Goal: Book appointment/travel/reservation

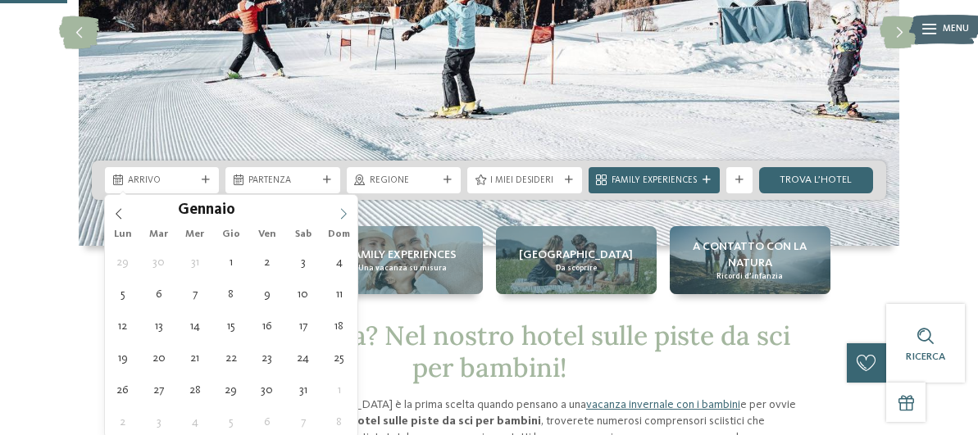
scroll to position [246, 0]
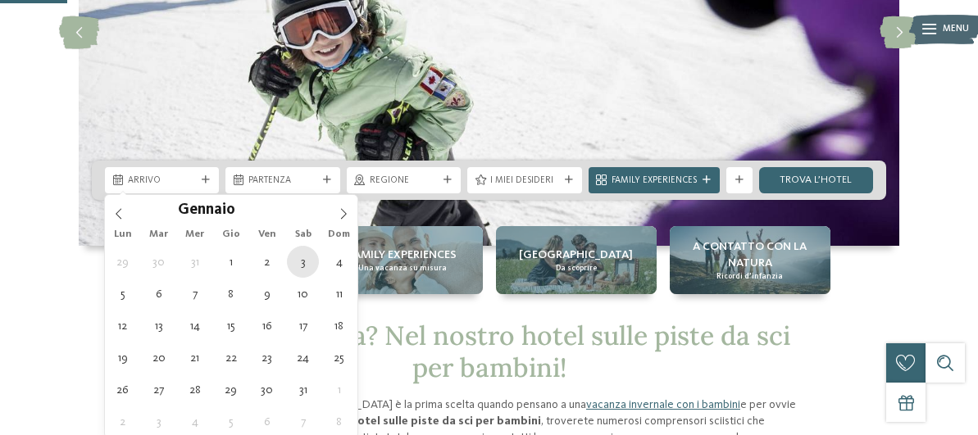
type div "[DATE]"
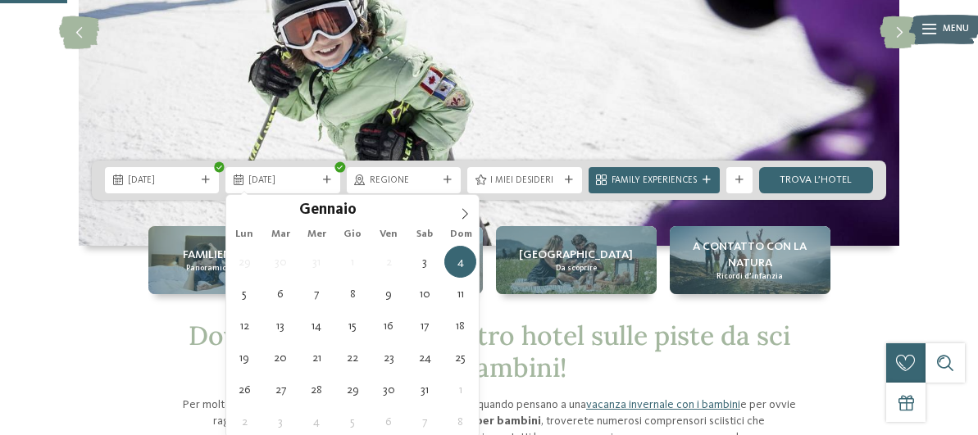
type input "****"
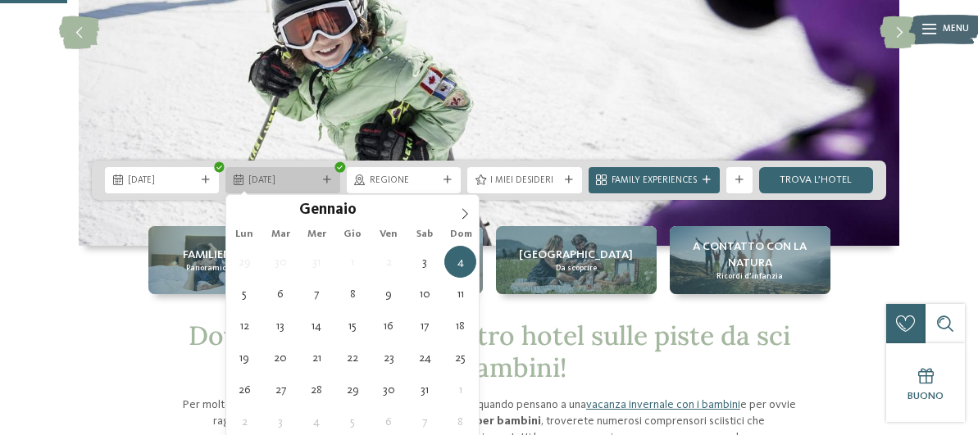
click at [303, 179] on span "[DATE]" at bounding box center [282, 181] width 68 height 13
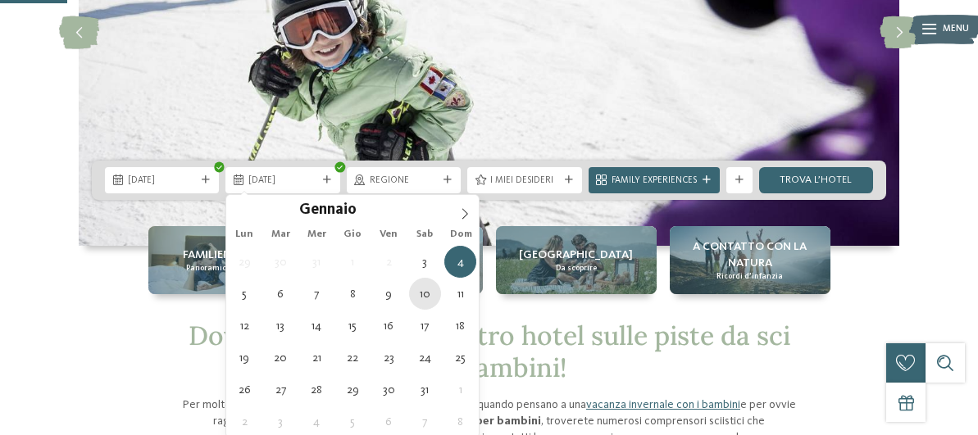
type div "[DATE]"
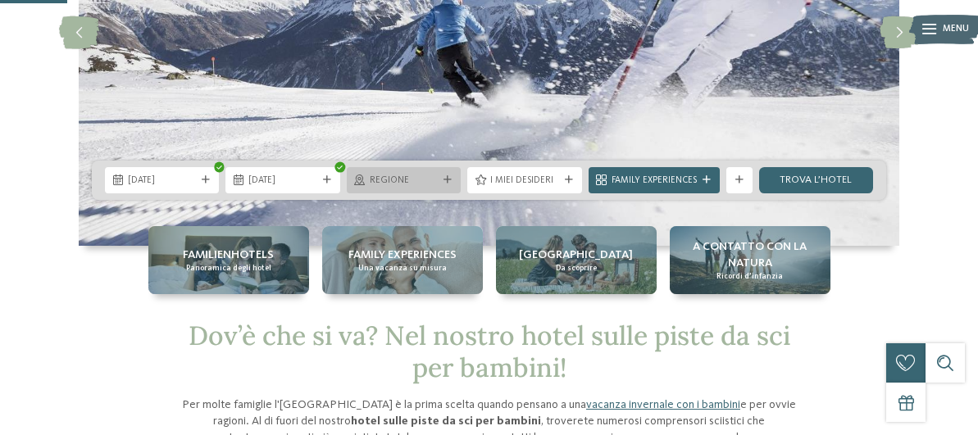
click at [436, 184] on span "Regione" at bounding box center [404, 181] width 68 height 13
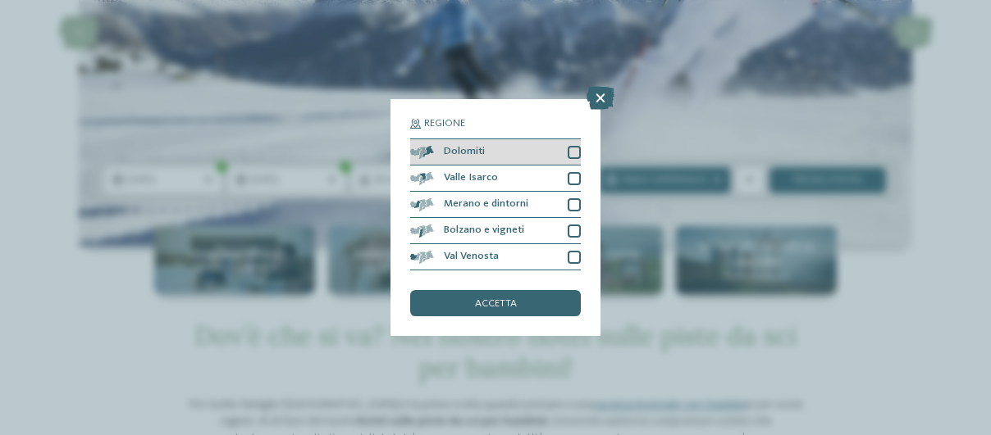
click at [576, 149] on div at bounding box center [573, 152] width 13 height 13
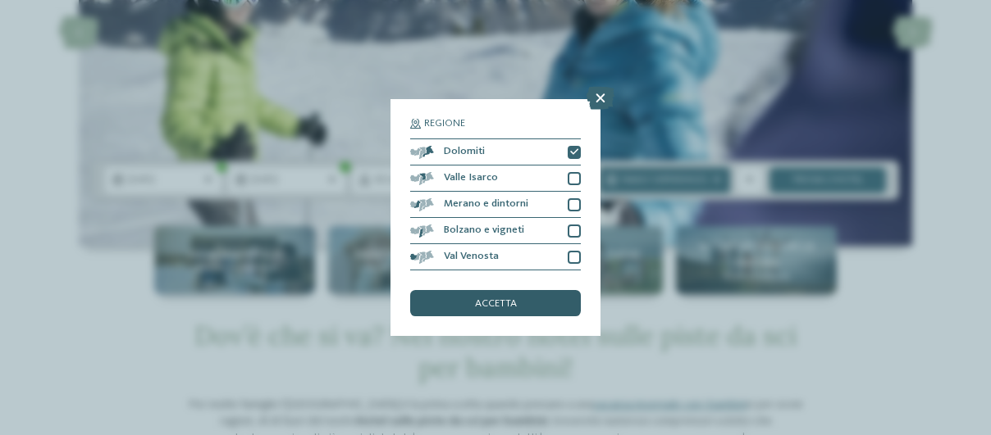
click at [514, 299] on span "accetta" at bounding box center [496, 304] width 42 height 11
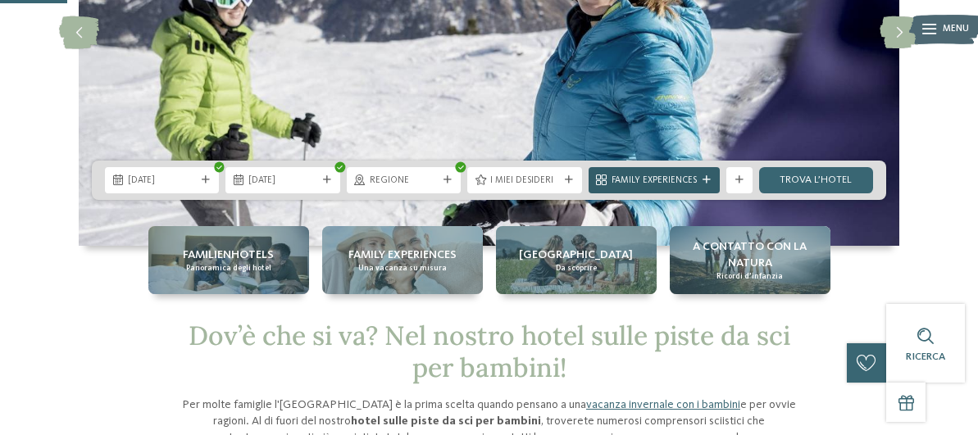
click at [633, 180] on span "Family Experiences" at bounding box center [654, 181] width 85 height 13
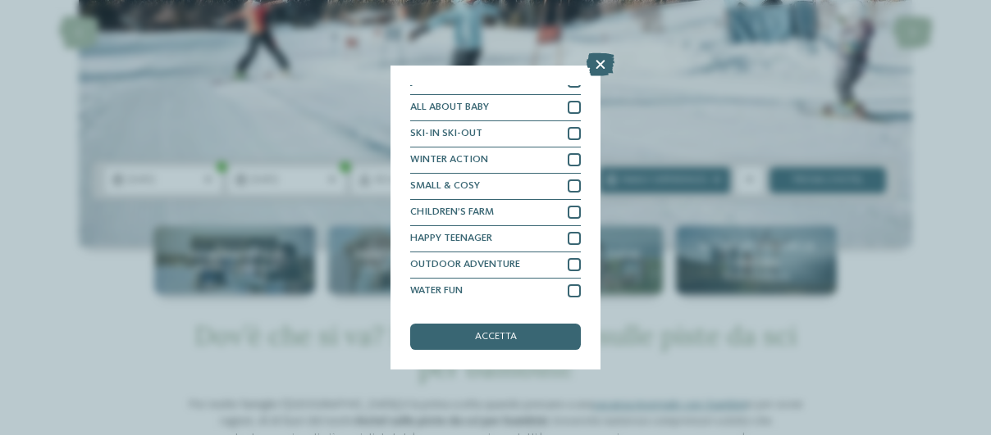
scroll to position [65, 0]
click at [598, 56] on icon at bounding box center [600, 64] width 28 height 23
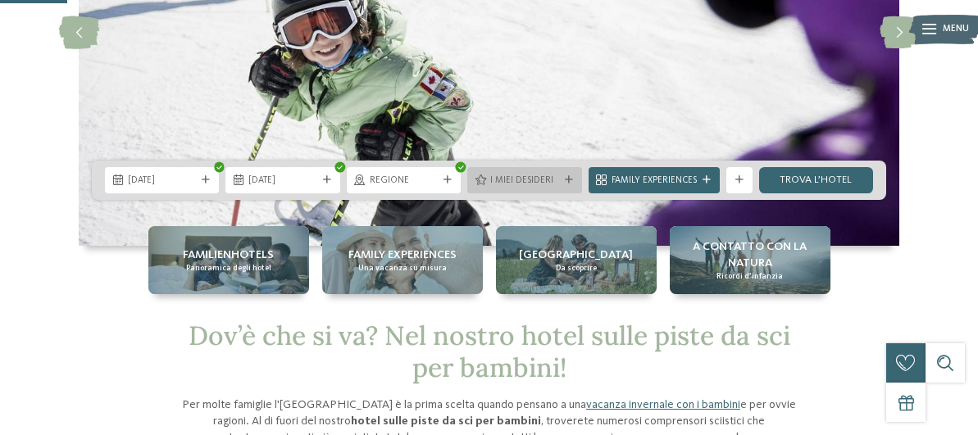
click at [540, 178] on span "I miei desideri" at bounding box center [524, 181] width 68 height 13
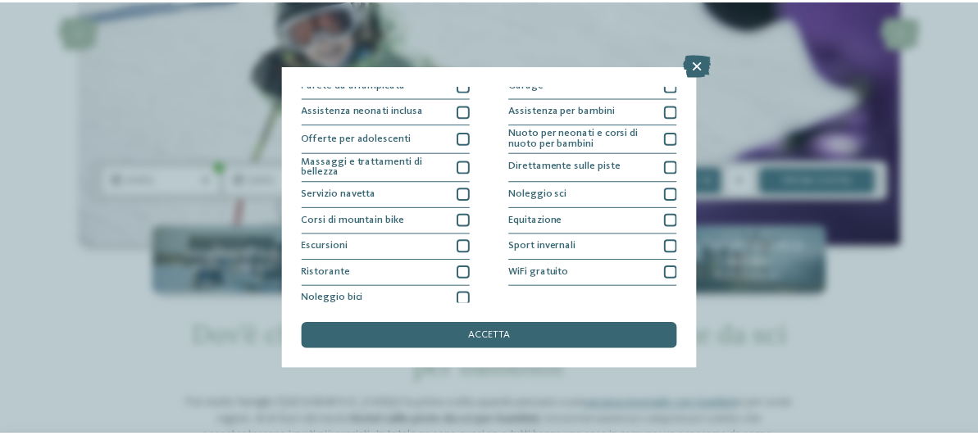
scroll to position [255, 0]
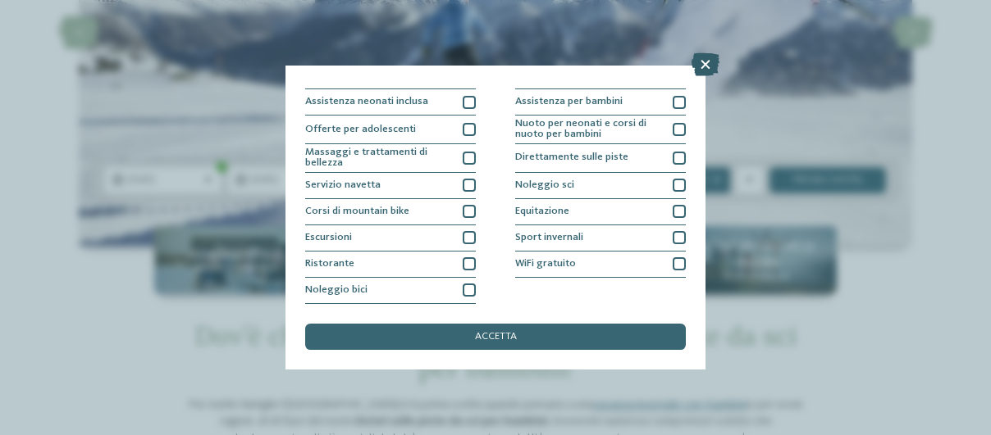
click at [705, 61] on icon at bounding box center [705, 64] width 28 height 23
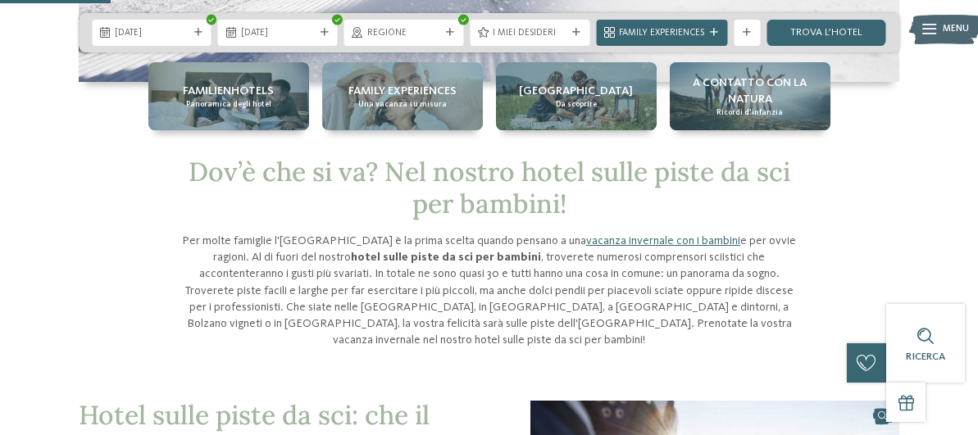
scroll to position [328, 0]
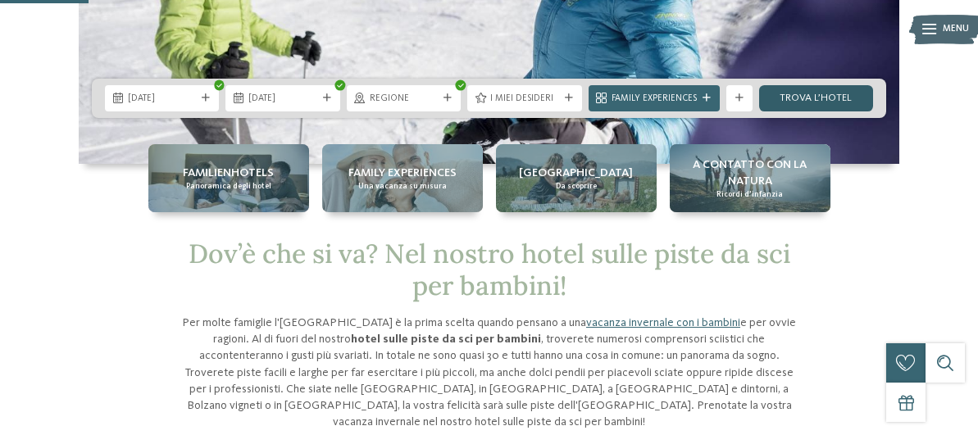
click at [840, 98] on link "trova l’hotel" at bounding box center [816, 98] width 114 height 26
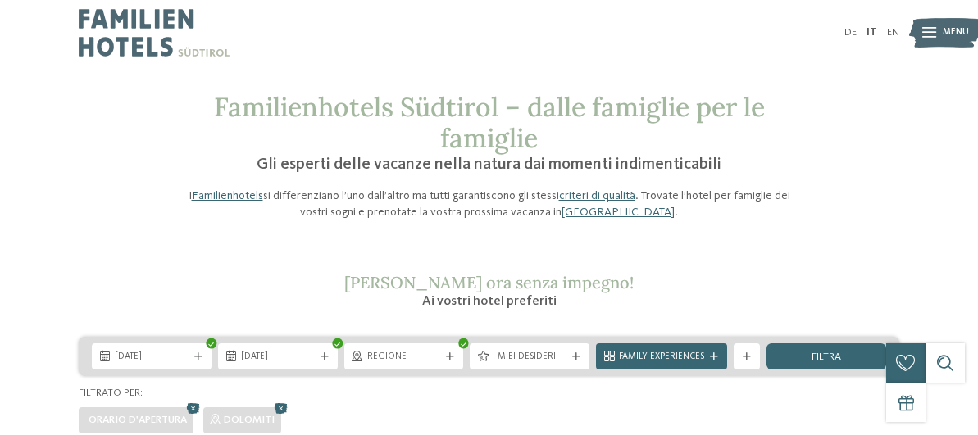
scroll to position [246, 0]
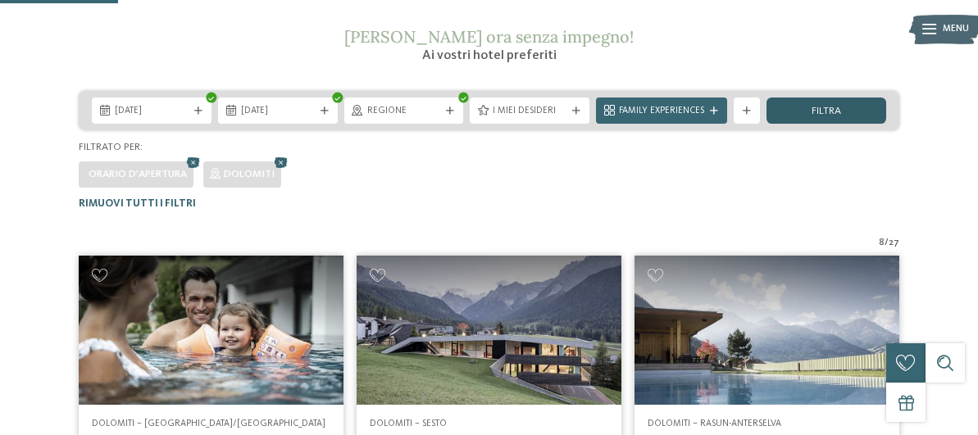
click at [786, 114] on div "filtra" at bounding box center [827, 111] width 120 height 26
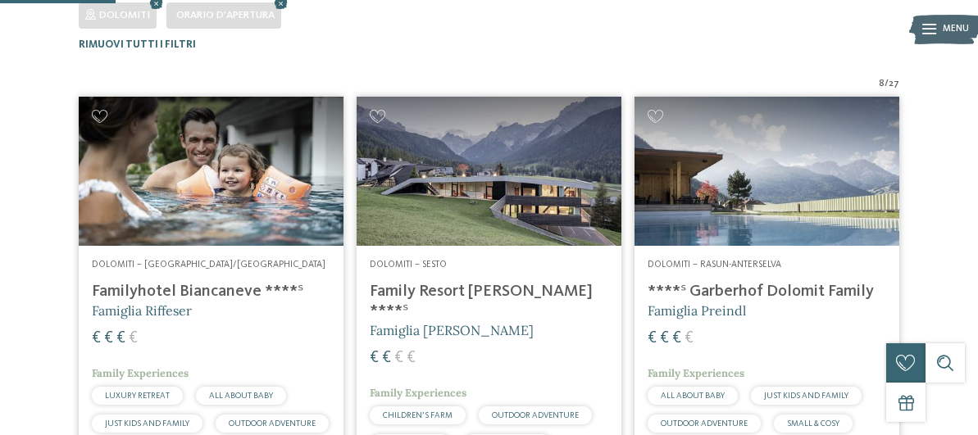
scroll to position [241, 0]
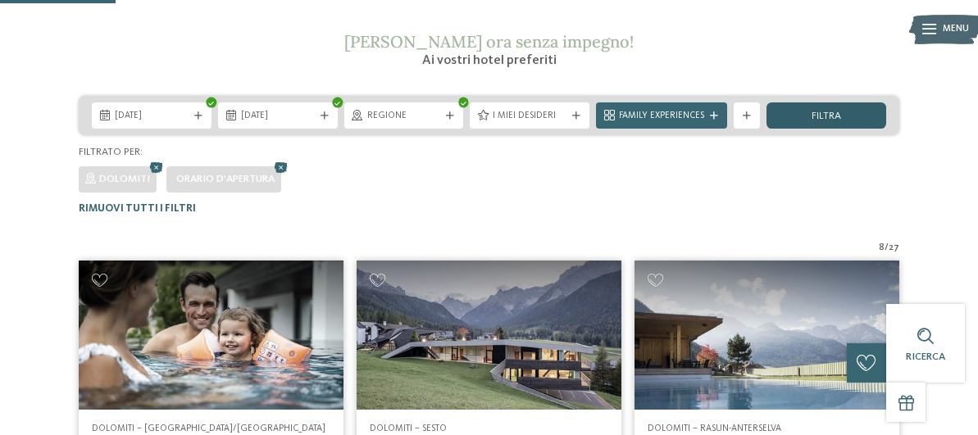
click at [799, 119] on div "filtra" at bounding box center [827, 115] width 120 height 26
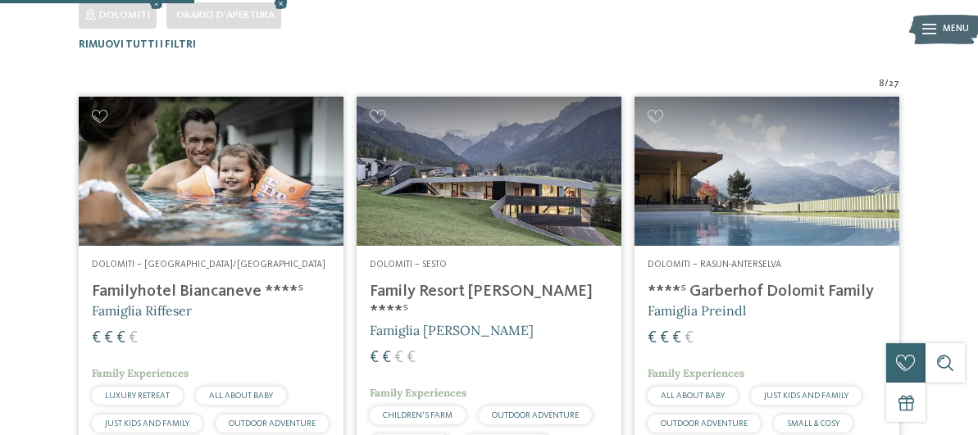
scroll to position [77, 0]
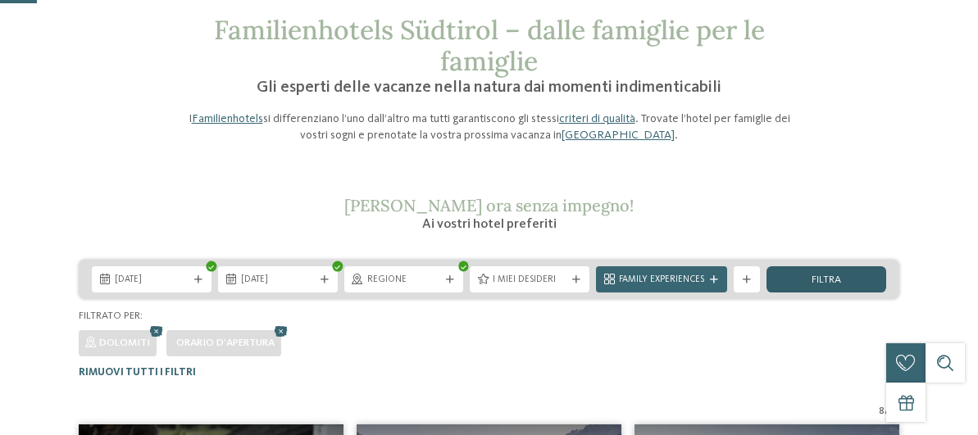
click at [849, 277] on div "filtra" at bounding box center [827, 279] width 120 height 26
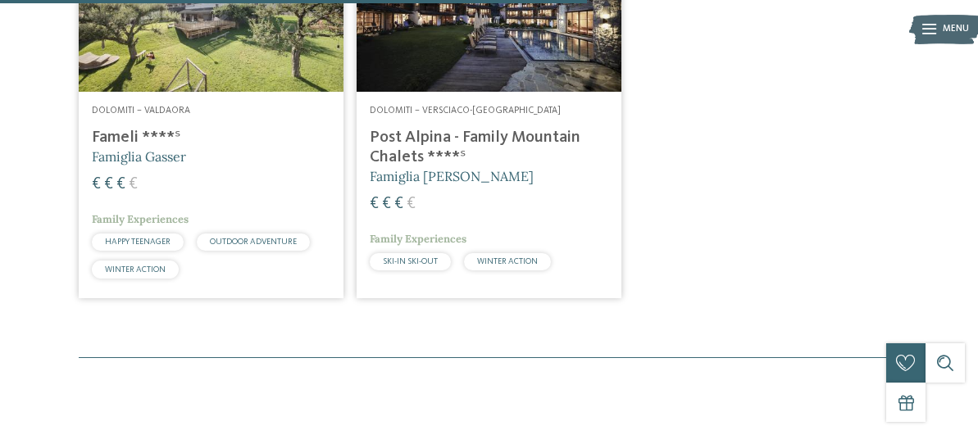
scroll to position [1225, 0]
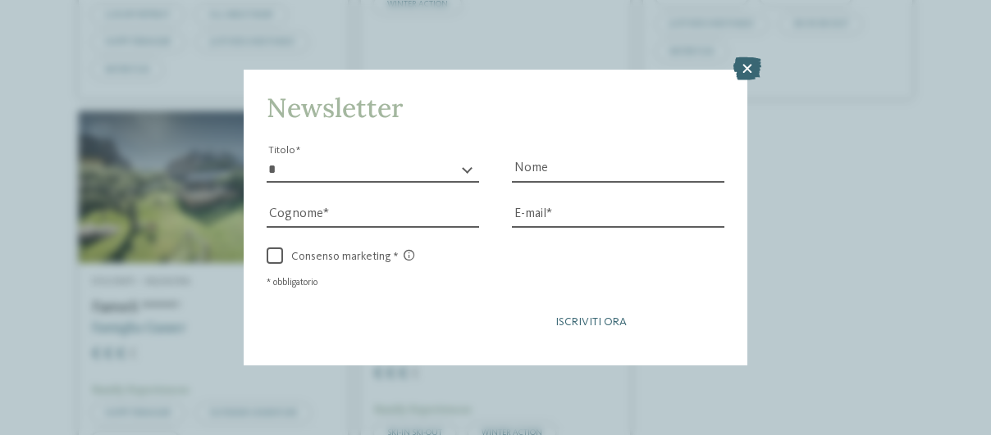
click at [389, 296] on div "* ****** ******* ******** ****** Titolo Nome Cognome E-mail" at bounding box center [495, 240] width 458 height 206
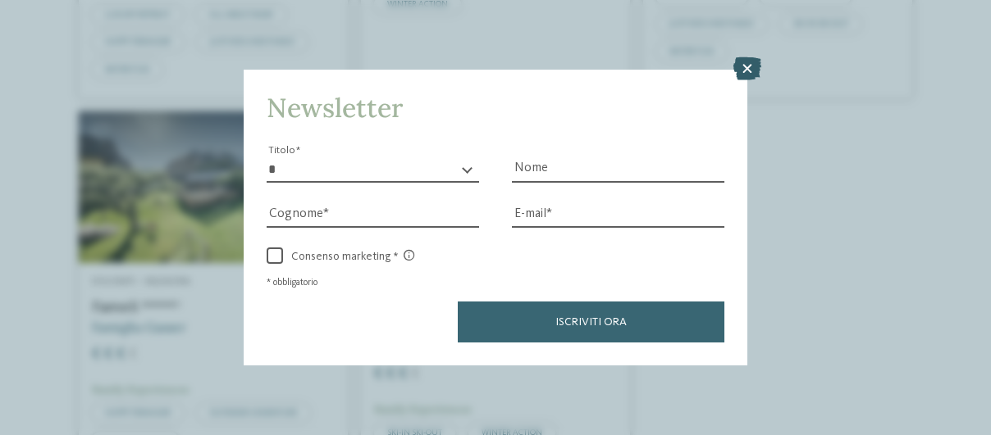
click at [746, 63] on icon at bounding box center [747, 68] width 28 height 23
